Goal: Transaction & Acquisition: Purchase product/service

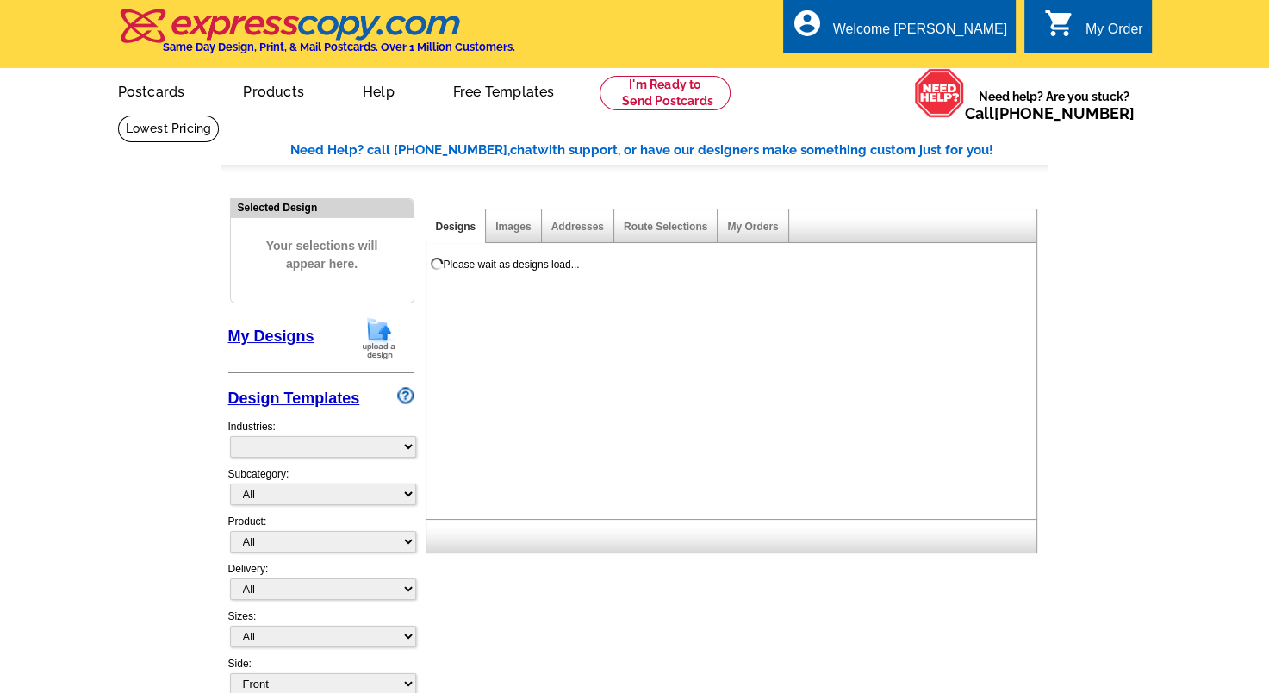
select select "785"
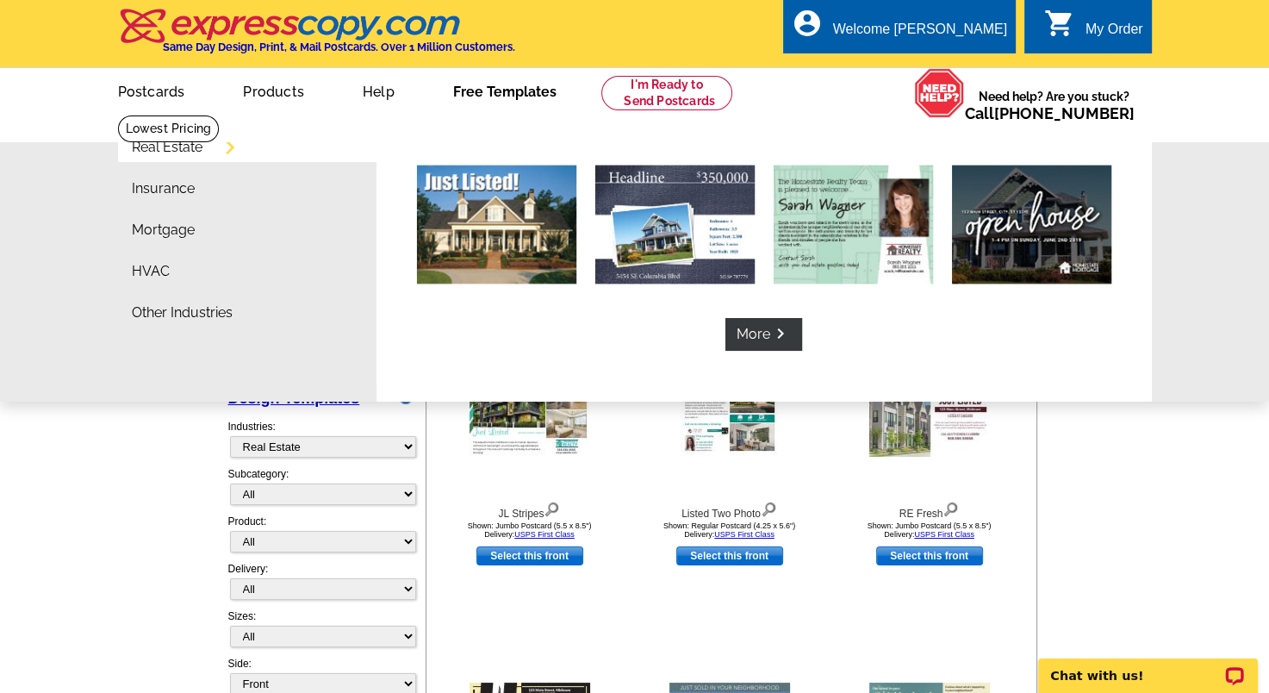
click at [202, 149] on link "Real Estate" at bounding box center [167, 147] width 71 height 14
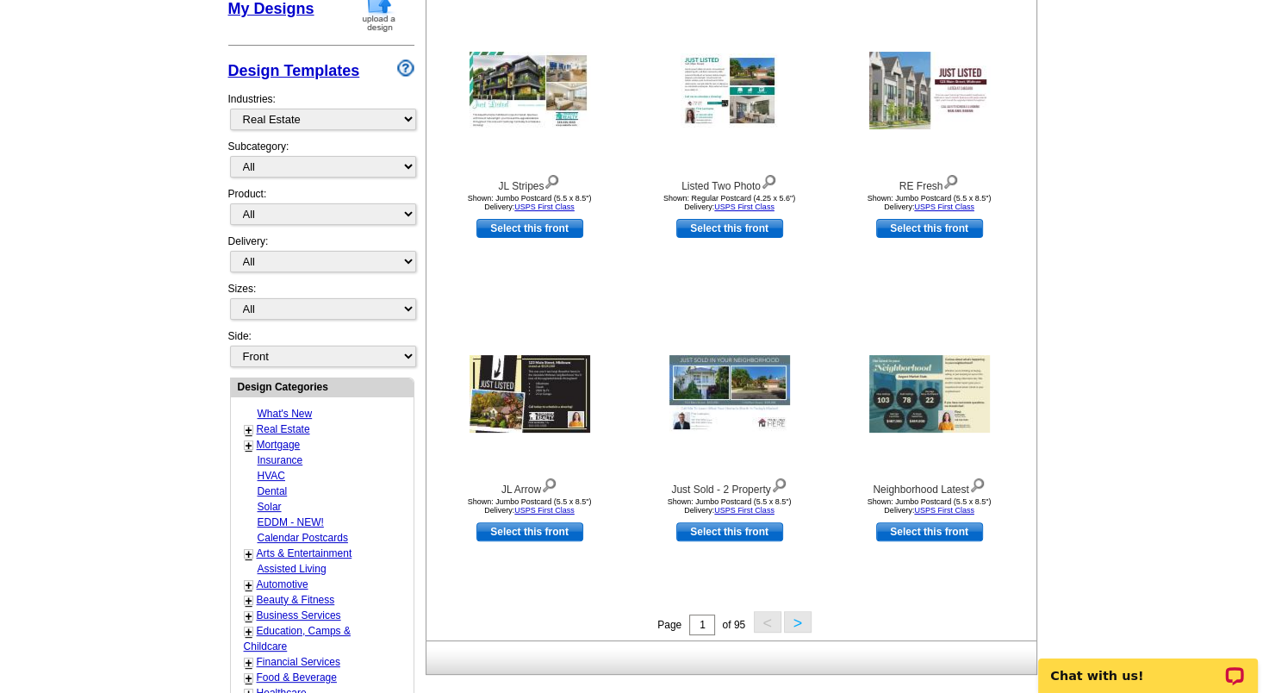
scroll to position [345, 0]
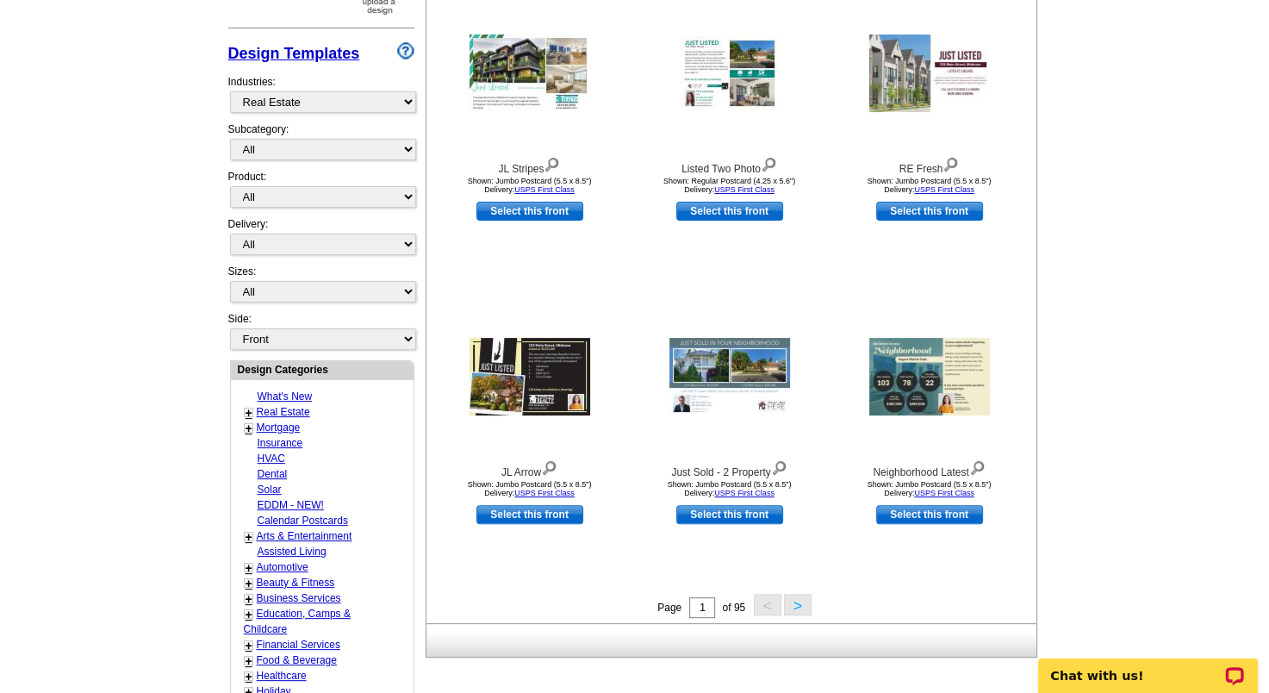
click at [294, 499] on link "EDDM - NEW!" at bounding box center [291, 505] width 66 height 12
select select "1150"
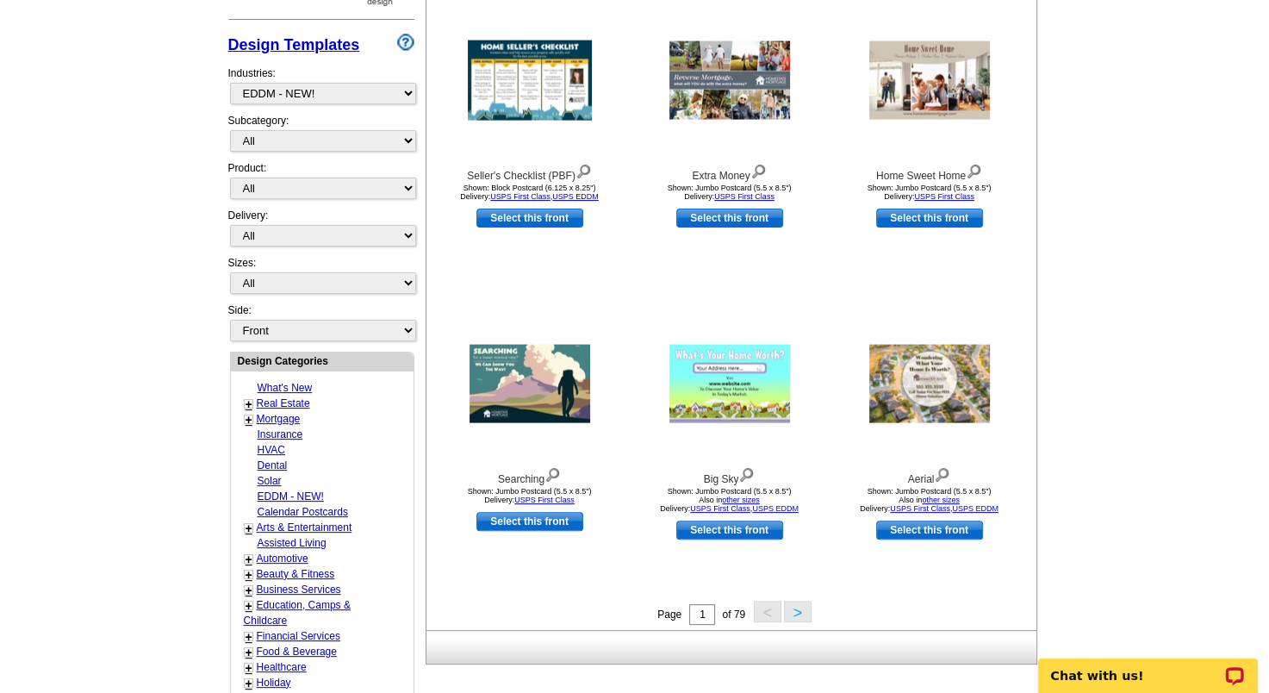
scroll to position [356, 0]
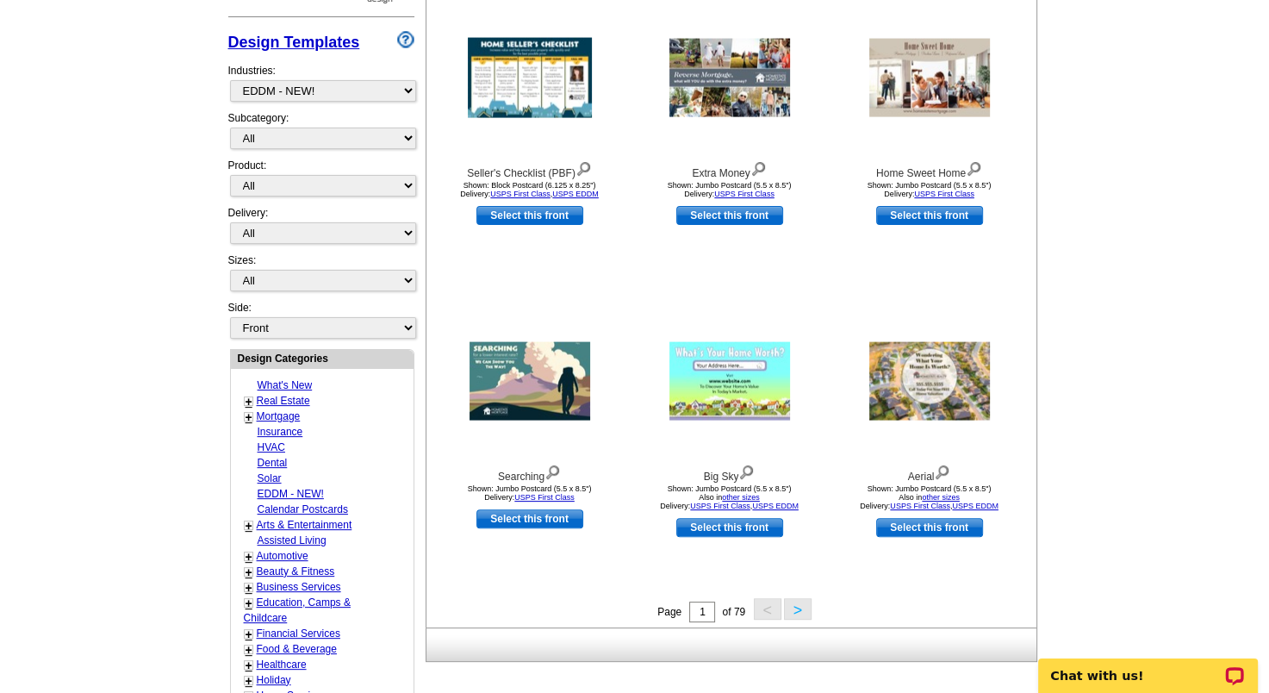
click at [805, 607] on button ">" at bounding box center [798, 609] width 28 height 22
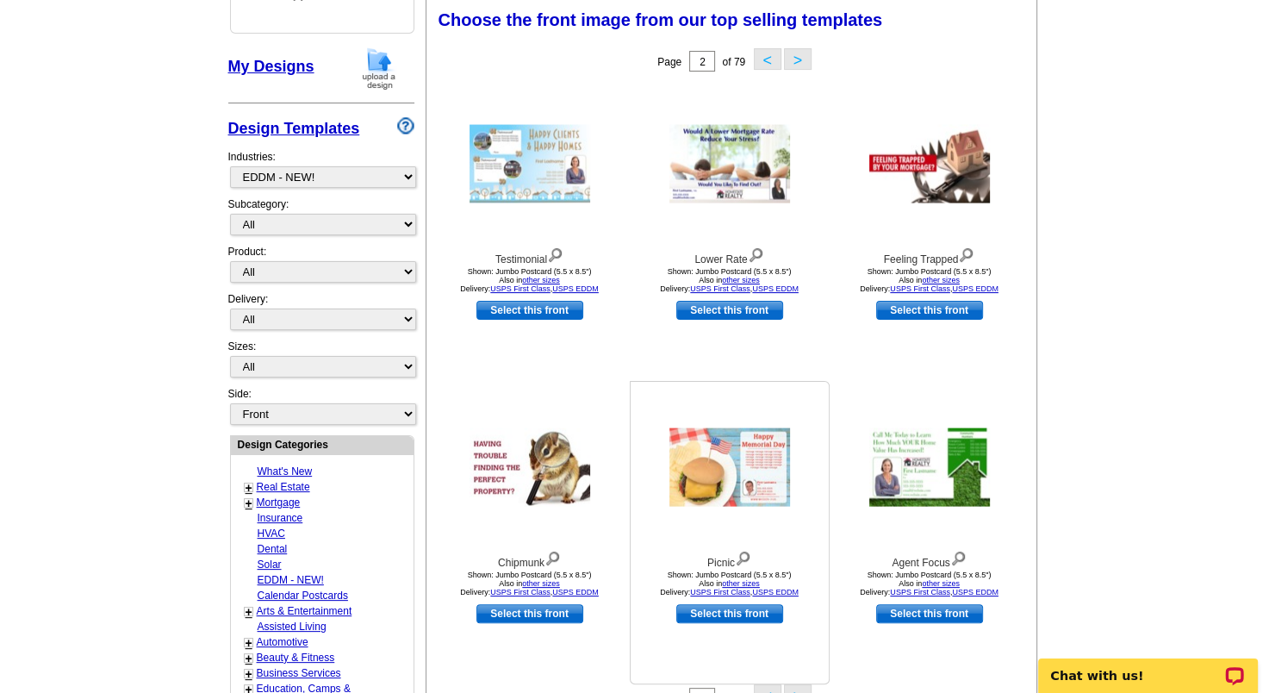
scroll to position [528, 0]
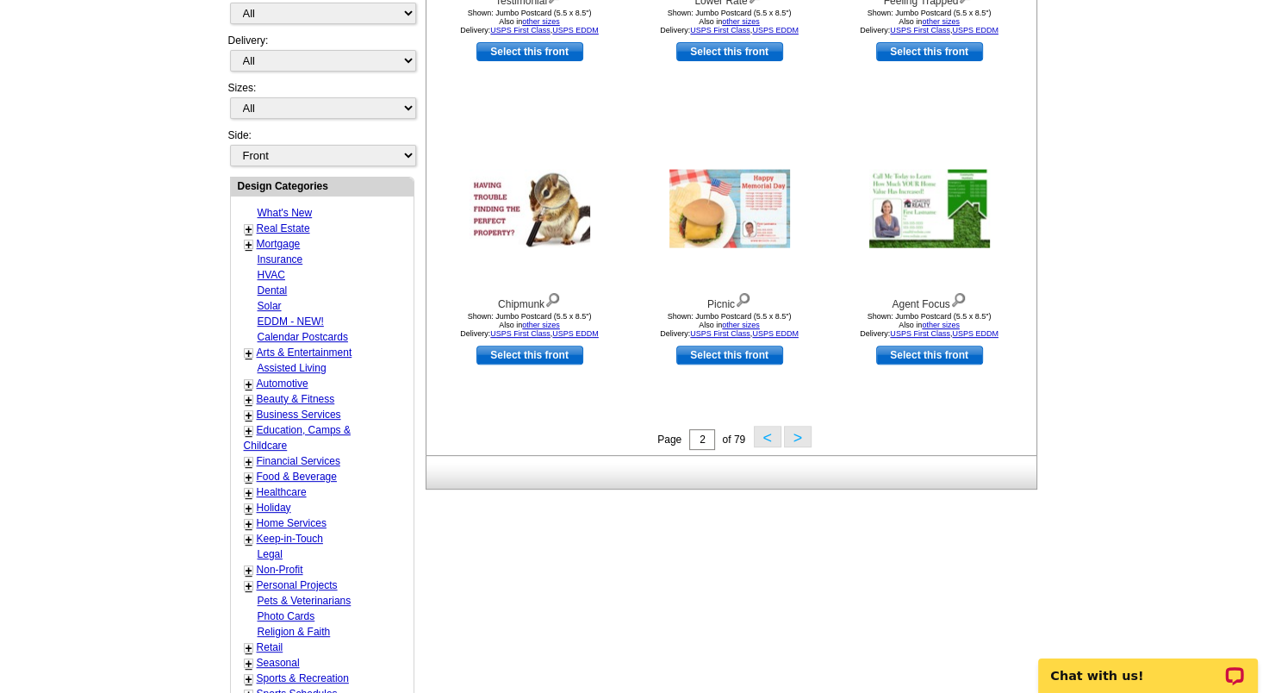
click at [796, 440] on button ">" at bounding box center [798, 437] width 28 height 22
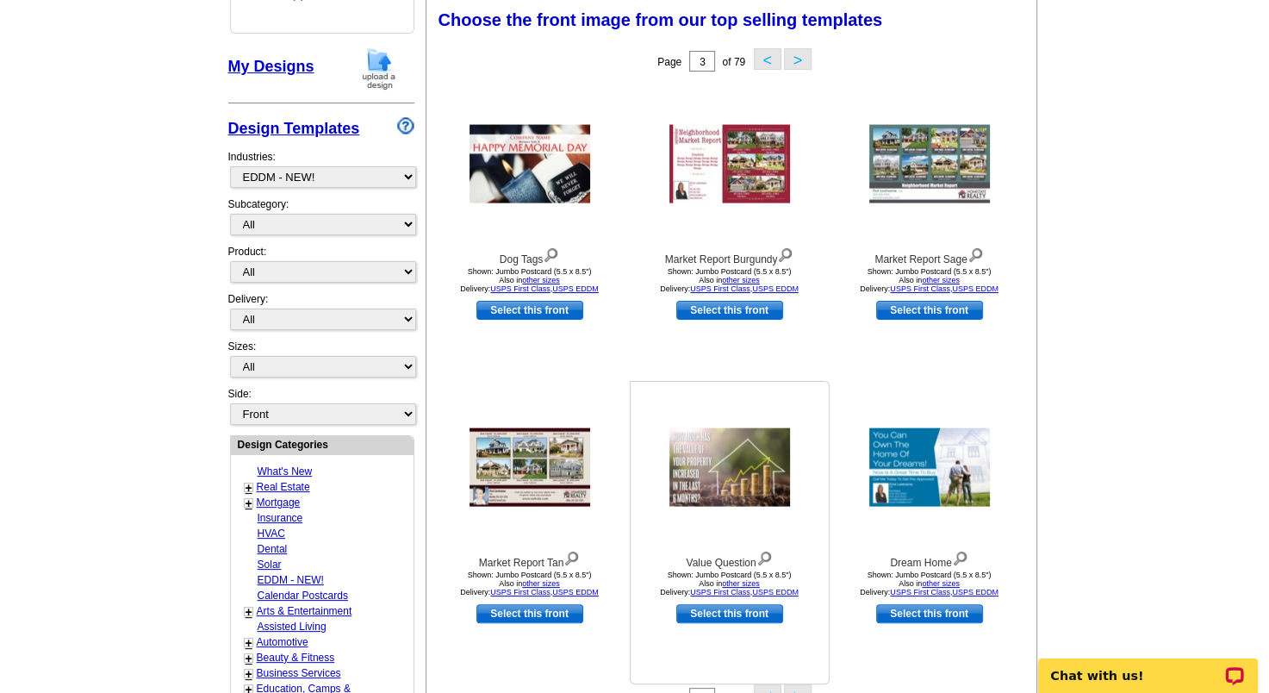
scroll to position [442, 0]
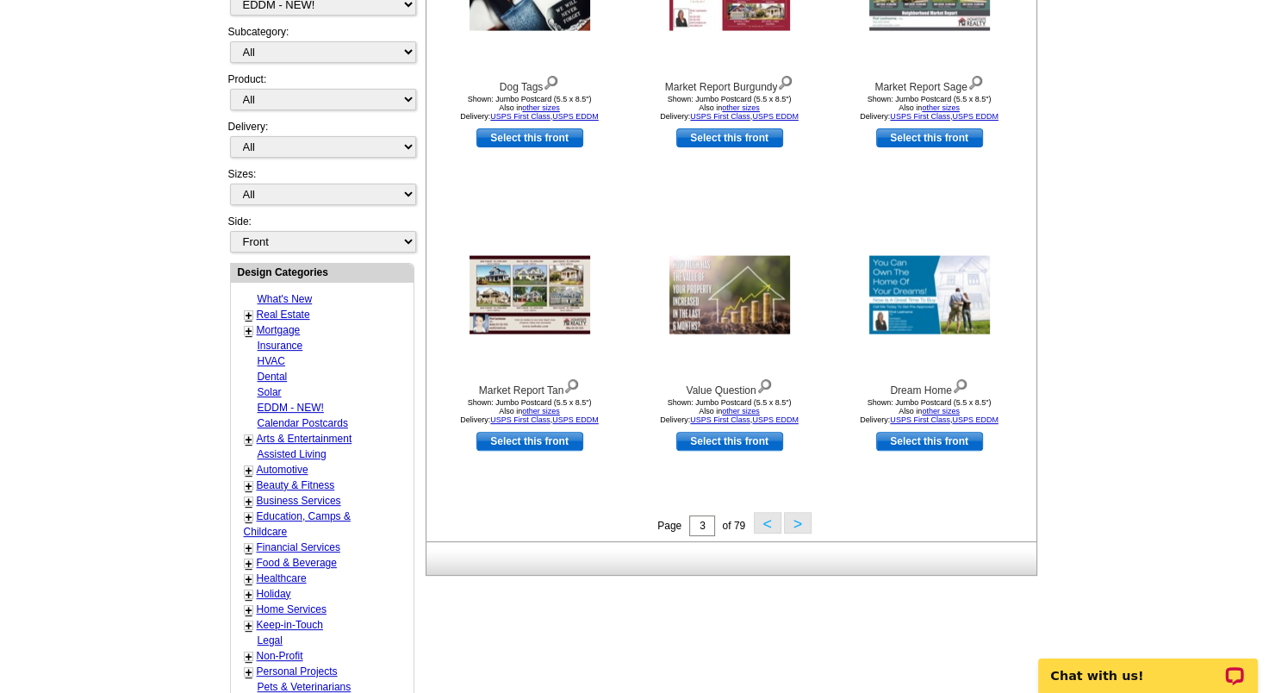
click at [794, 522] on button ">" at bounding box center [798, 523] width 28 height 22
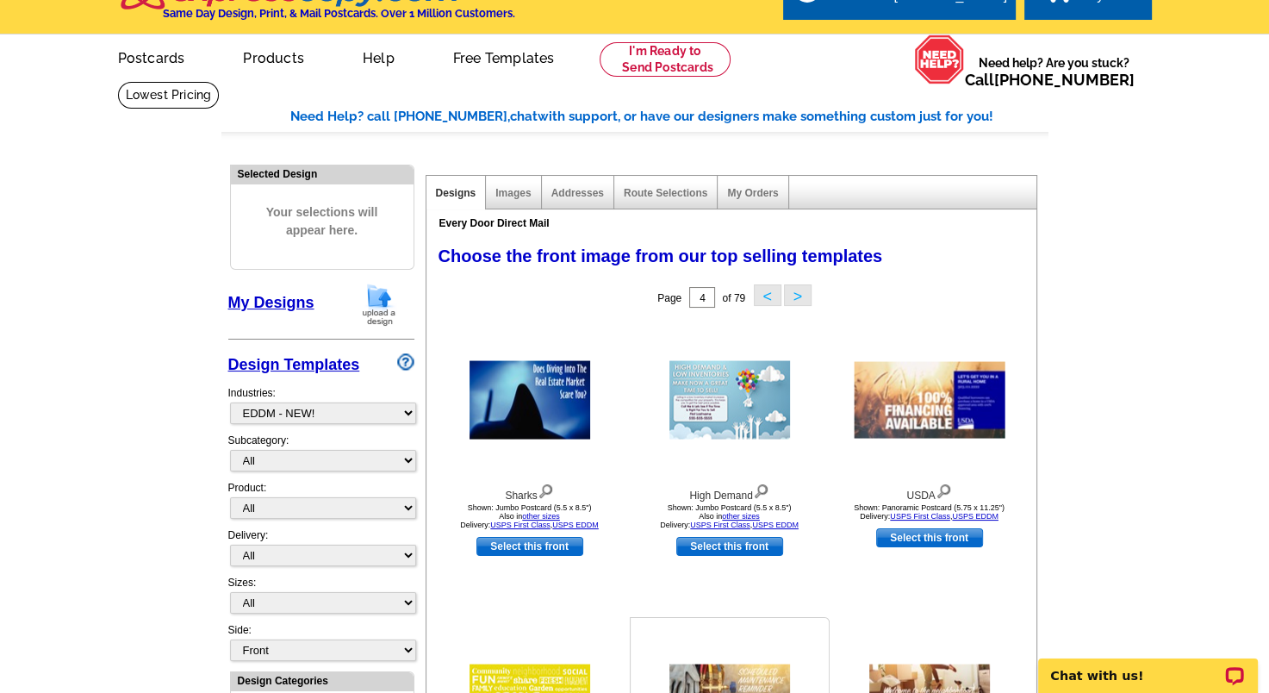
scroll to position [11, 0]
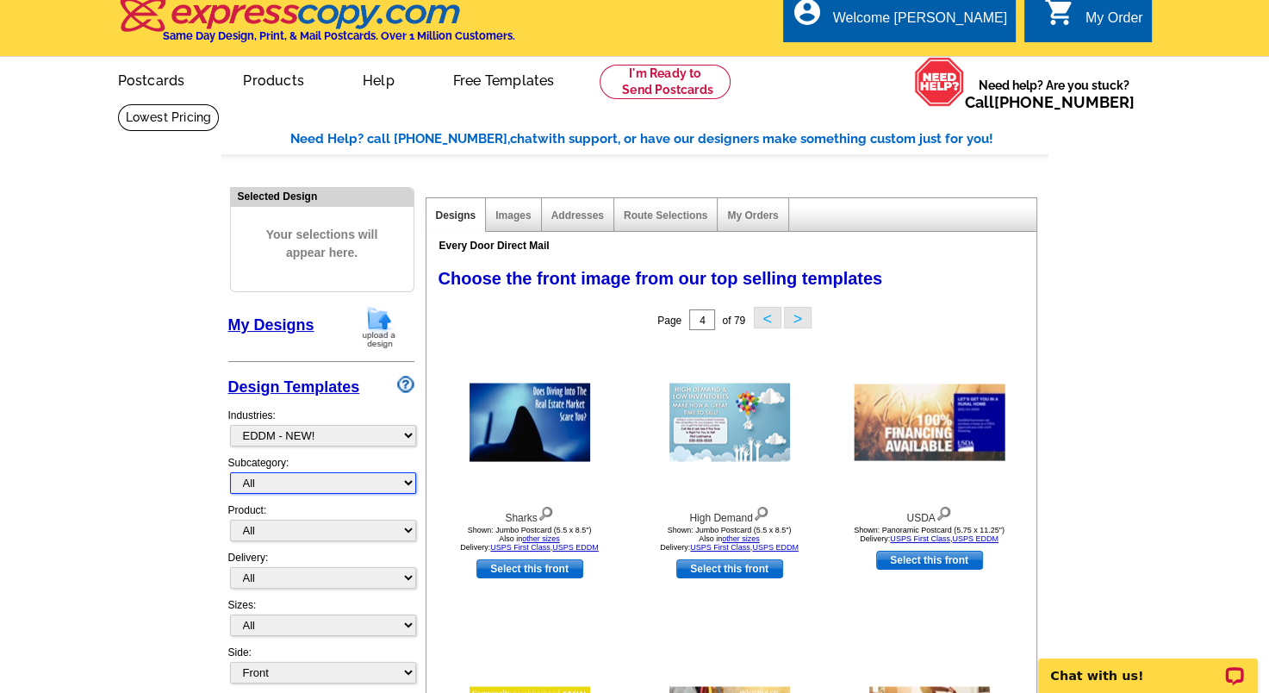
click at [297, 481] on select "All" at bounding box center [323, 483] width 186 height 22
click at [289, 524] on select "All Postcards Letters and flyers Business Cards Door Hangers Greeting Cards" at bounding box center [323, 530] width 186 height 22
select select "1"
click at [230, 519] on select "All Postcards Letters and flyers Business Cards Door Hangers Greeting Cards" at bounding box center [323, 530] width 186 height 22
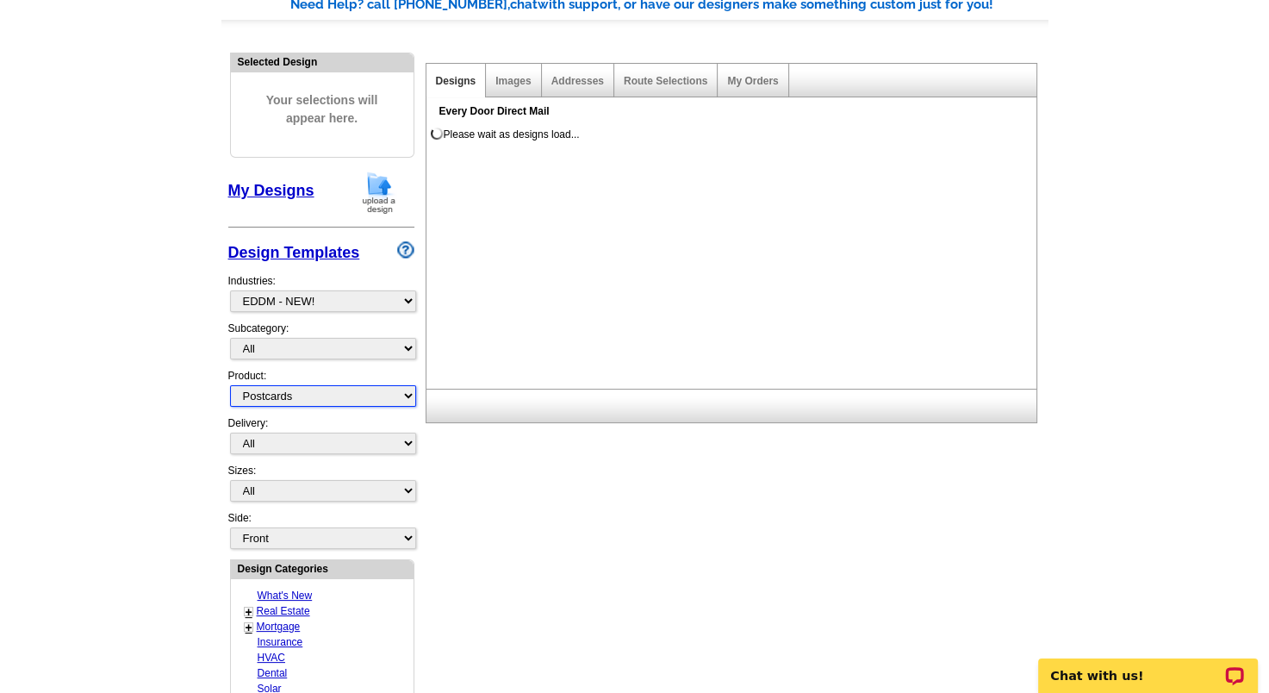
scroll to position [270, 0]
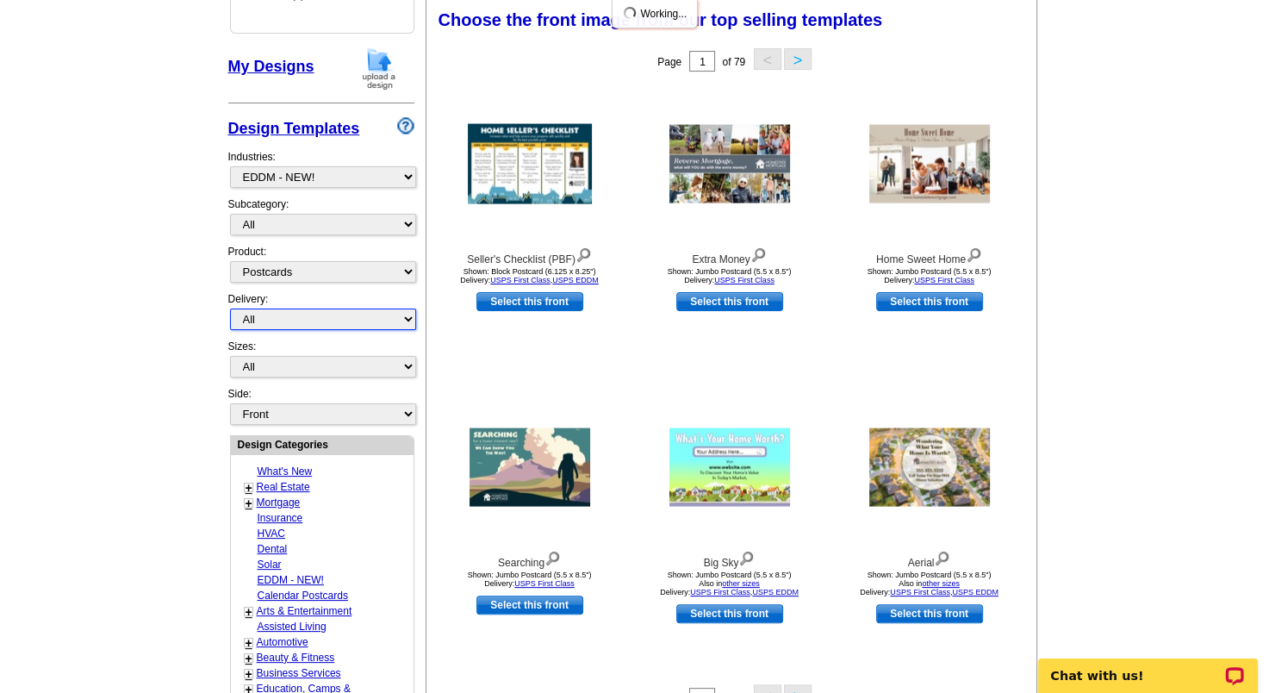
click at [292, 316] on select "All First Class Mail Shipped to Me EDDM Save 66% on Postage" at bounding box center [323, 319] width 186 height 22
select select "3"
click at [230, 308] on select "All First Class Mail Shipped to Me EDDM Save 66% on Postage" at bounding box center [323, 319] width 186 height 22
click at [250, 481] on link "+" at bounding box center [249, 488] width 7 height 14
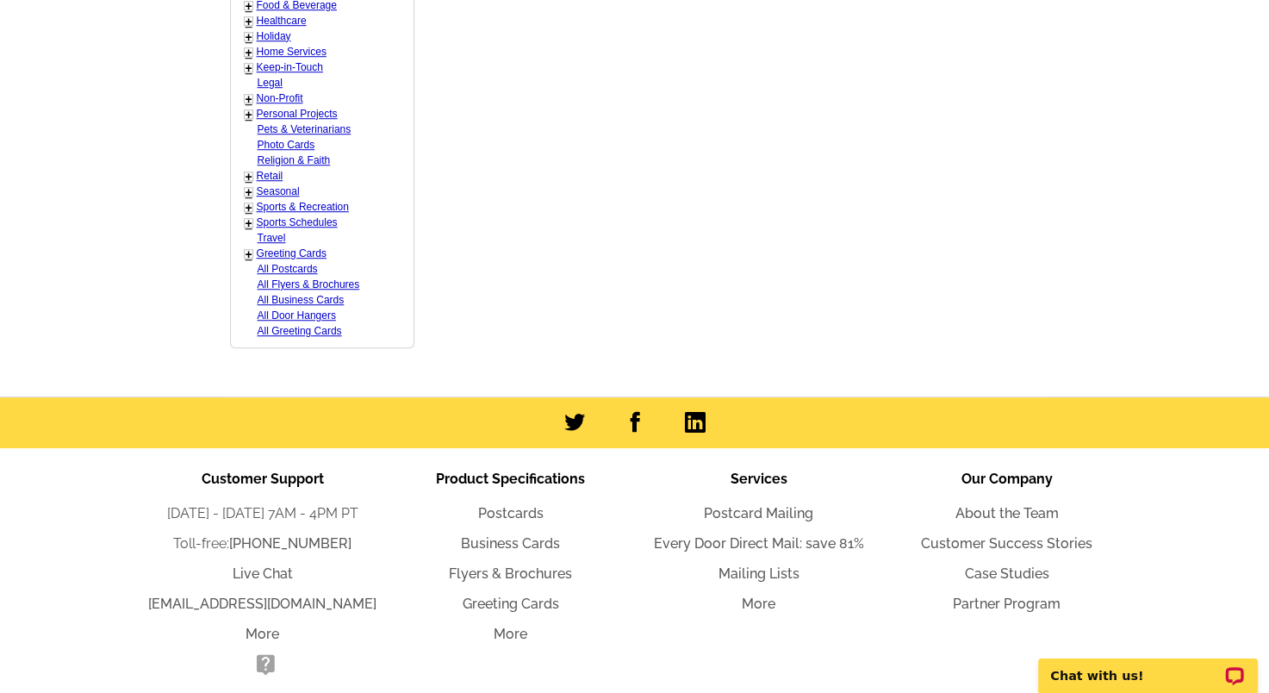
scroll to position [1223, 0]
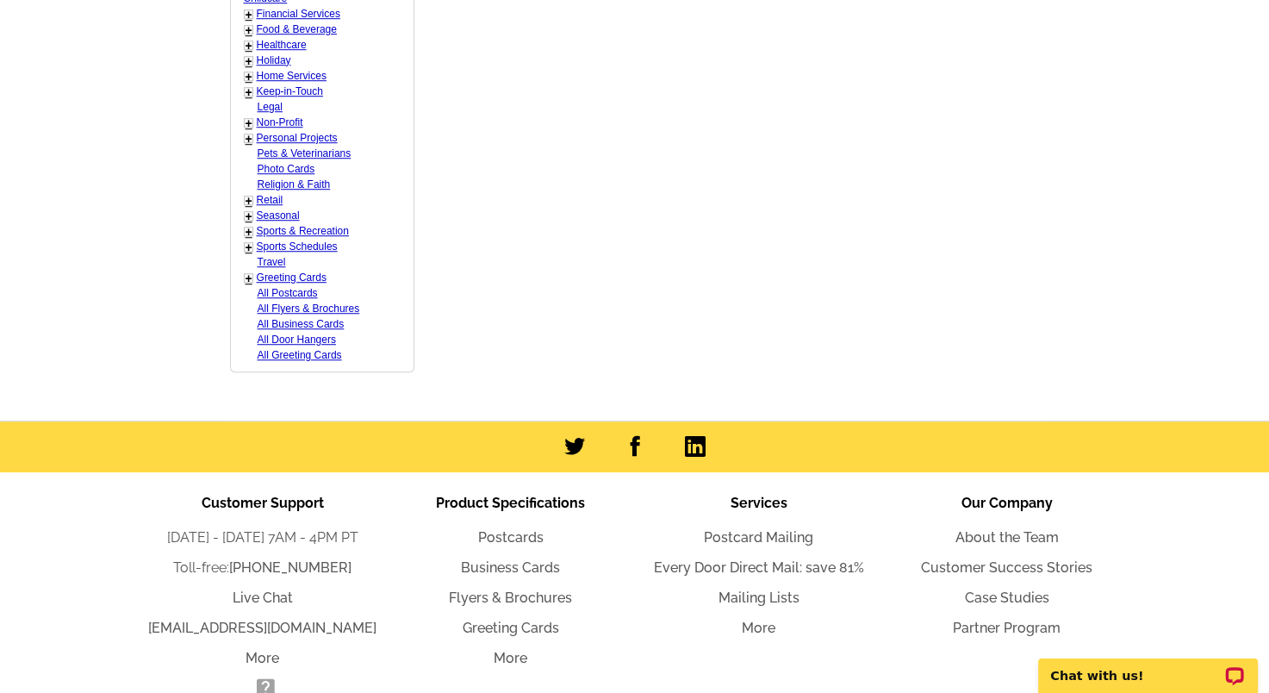
click at [248, 117] on link "+" at bounding box center [249, 123] width 7 height 14
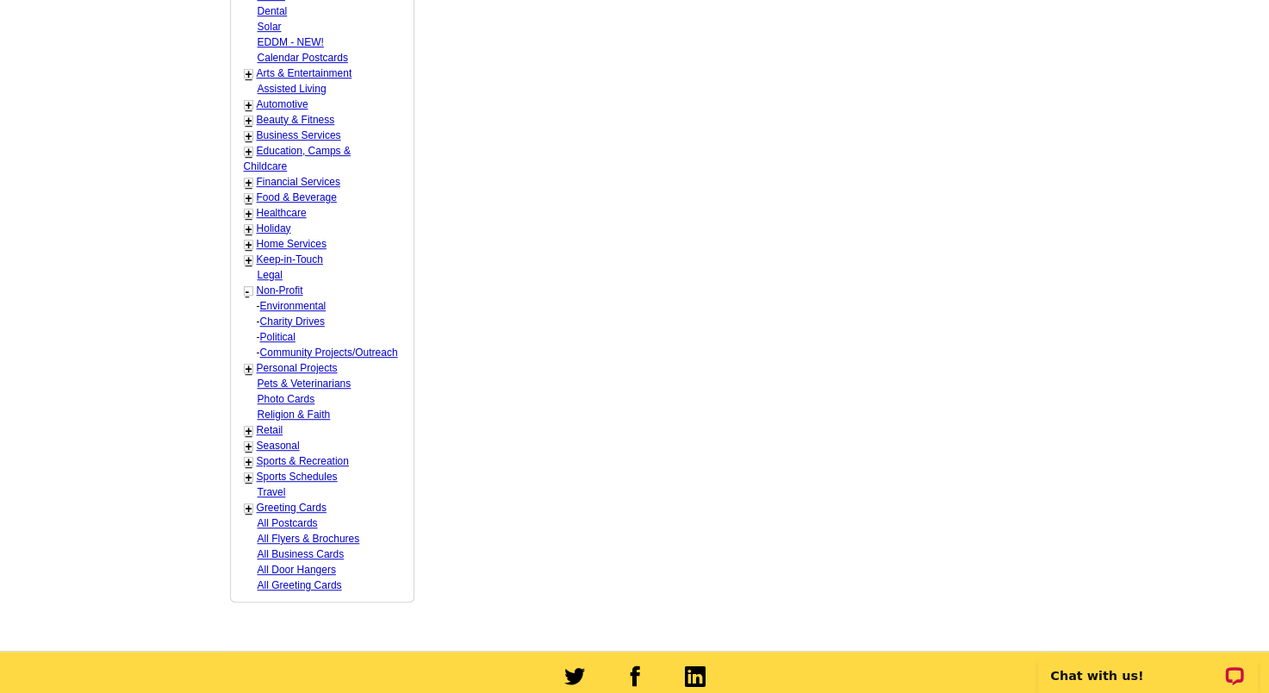
scroll to position [1051, 0]
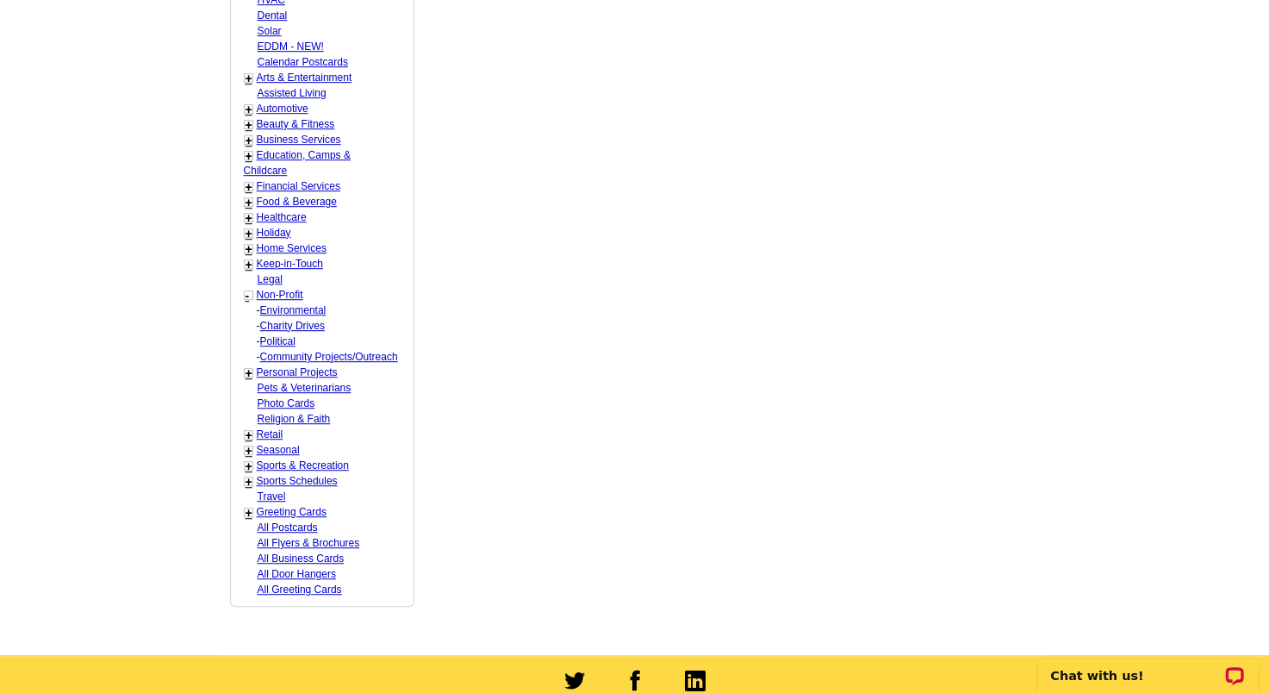
click at [305, 320] on link "Charity Drives" at bounding box center [292, 326] width 65 height 12
select select "776"
select select "1164"
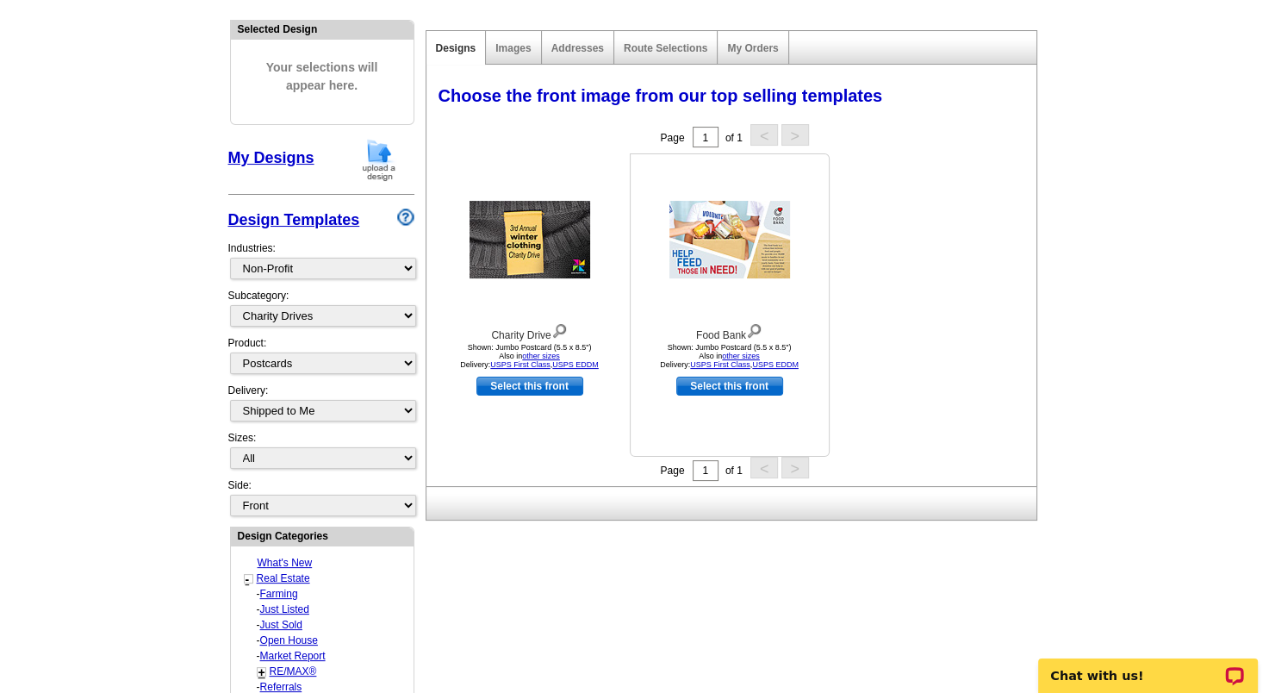
scroll to position [0, 0]
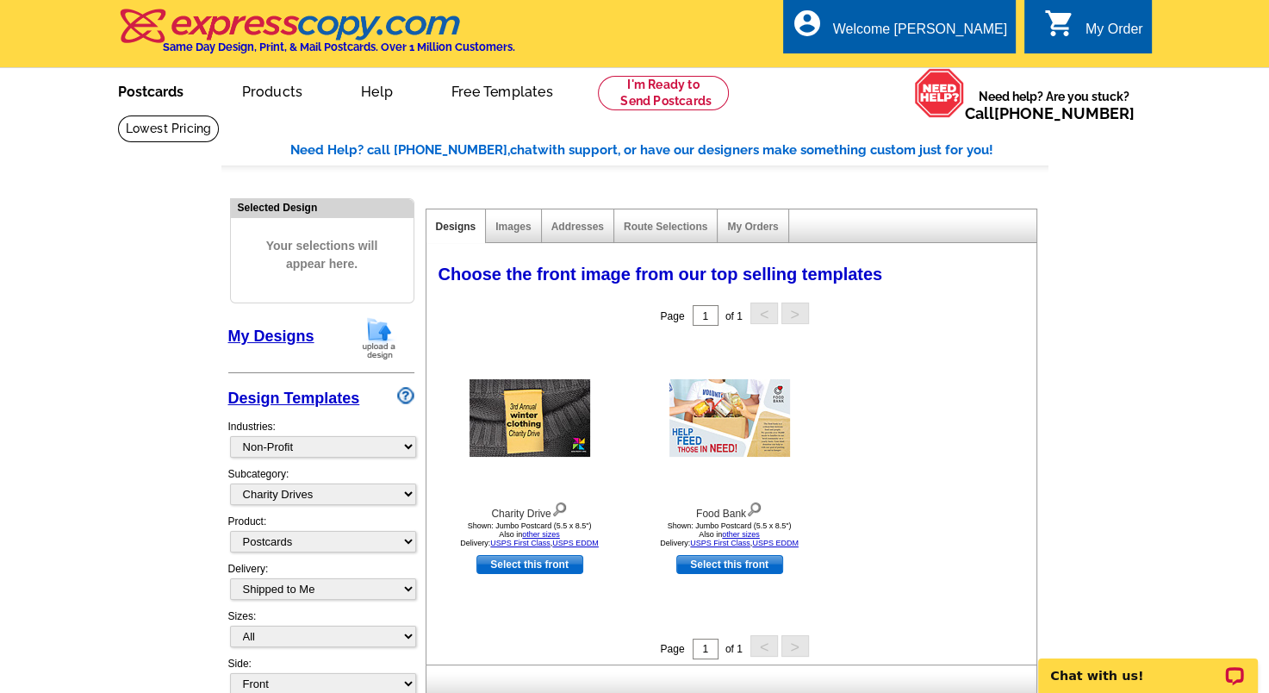
click at [156, 99] on link "Postcards" at bounding box center [150, 90] width 121 height 40
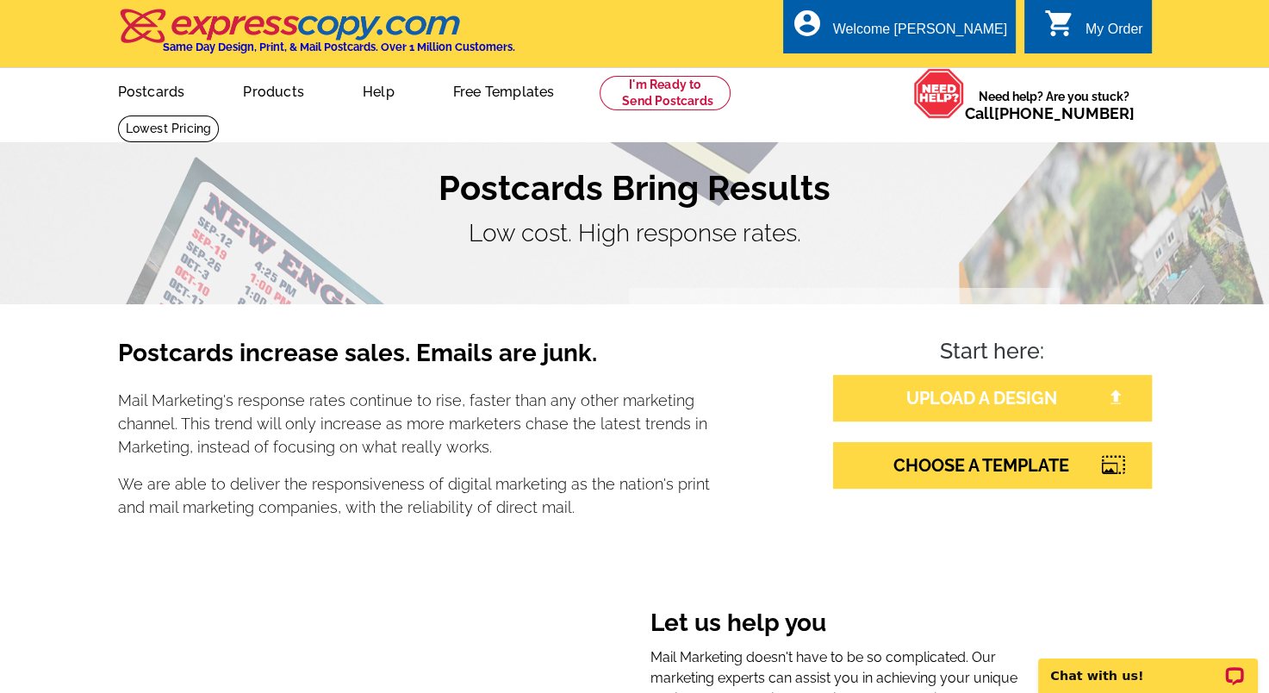
click at [993, 404] on link "UPLOAD A DESIGN" at bounding box center [992, 398] width 319 height 47
